Goal: Information Seeking & Learning: Learn about a topic

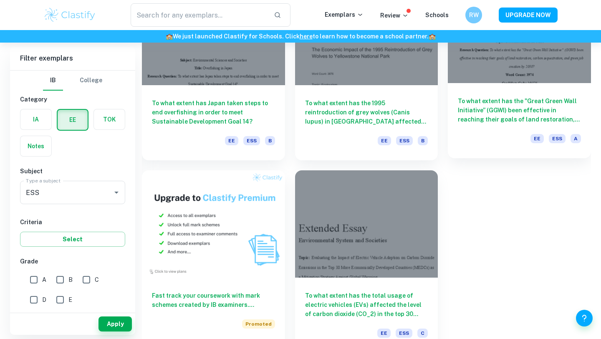
scroll to position [334, 0]
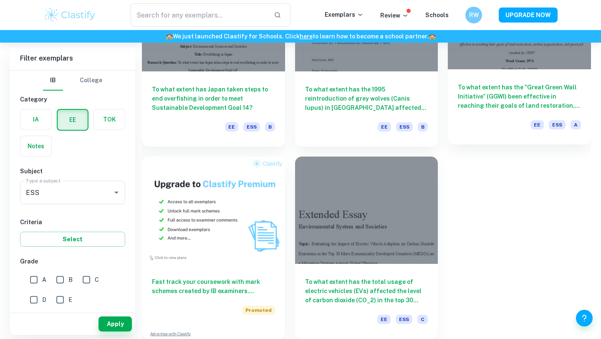
click at [464, 100] on h6 "To what extent has the "Great Green Wall Initiative” (GGWI) been effective in r…" at bounding box center [518, 97] width 123 height 28
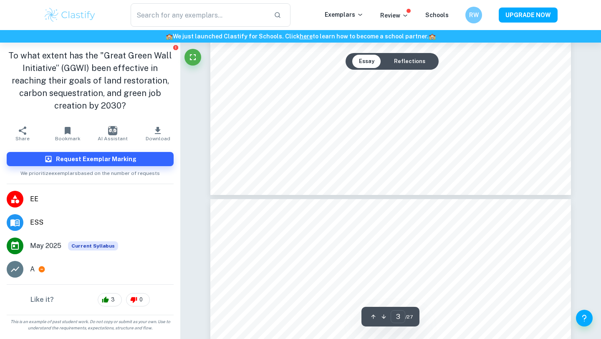
scroll to position [1326, 0]
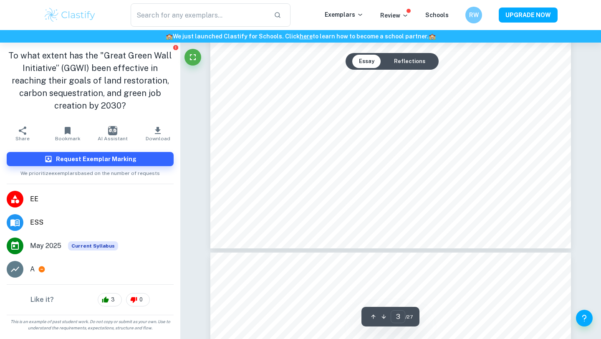
click at [408, 58] on button "Reflections" at bounding box center [409, 61] width 45 height 13
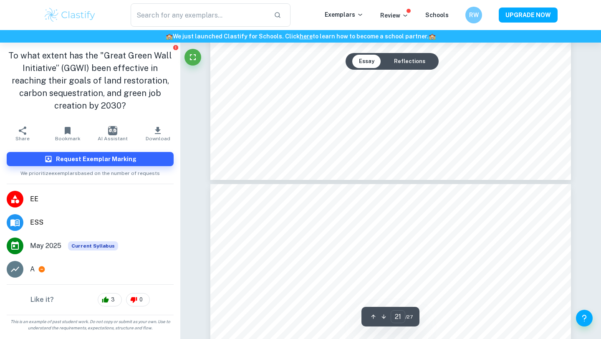
scroll to position [9676, 0]
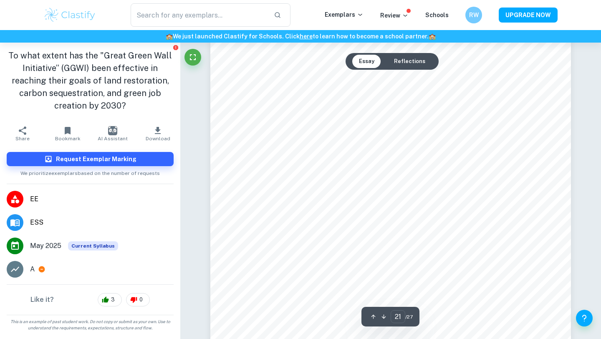
click at [371, 58] on button "Essay" at bounding box center [366, 61] width 29 height 13
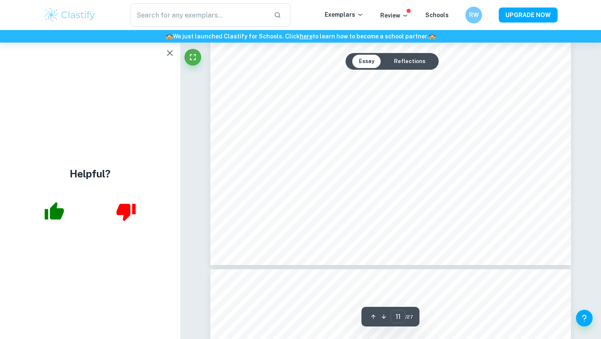
type input "12"
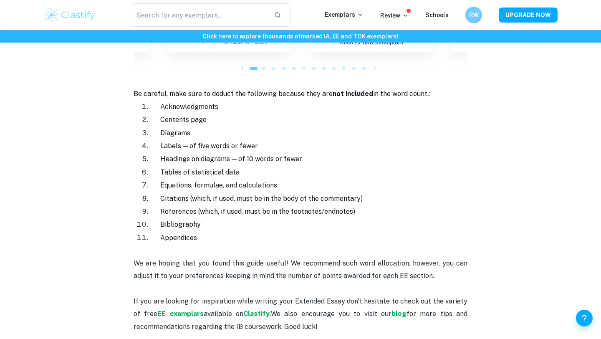
scroll to position [931, 0]
